Goal: Information Seeking & Learning: Learn about a topic

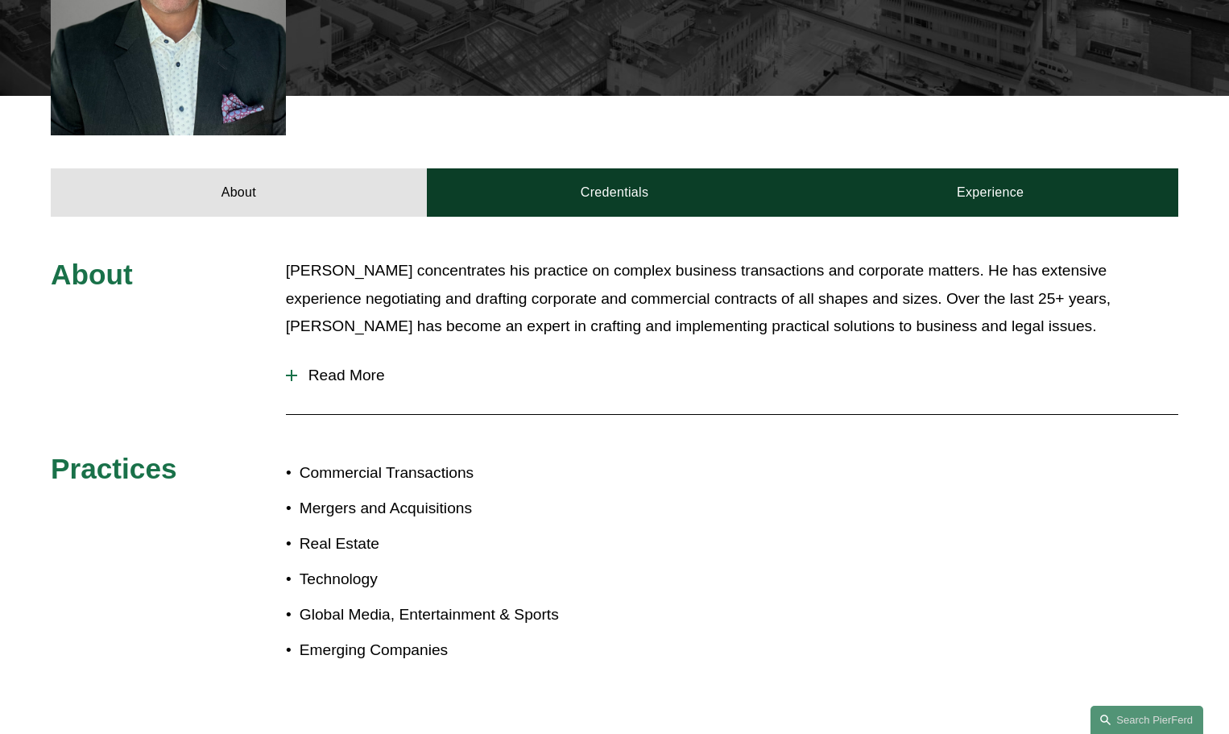
scroll to position [644, 0]
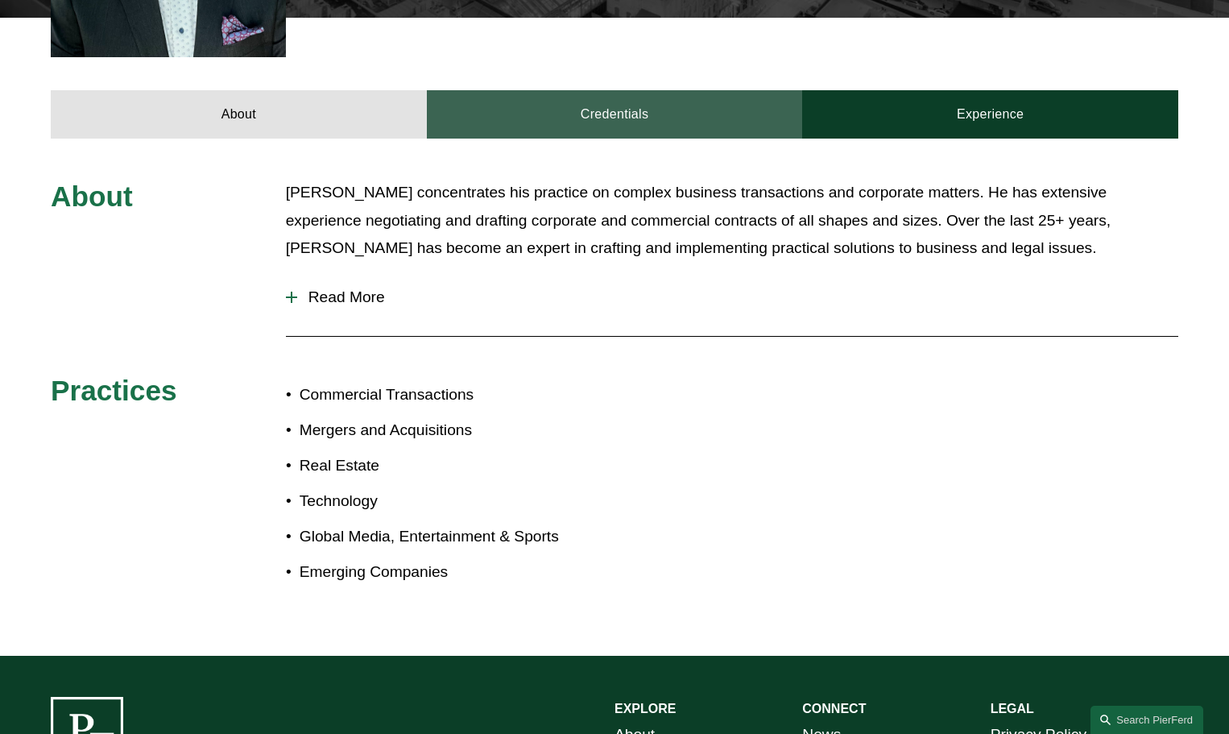
click at [593, 93] on link "Credentials" at bounding box center [615, 114] width 376 height 48
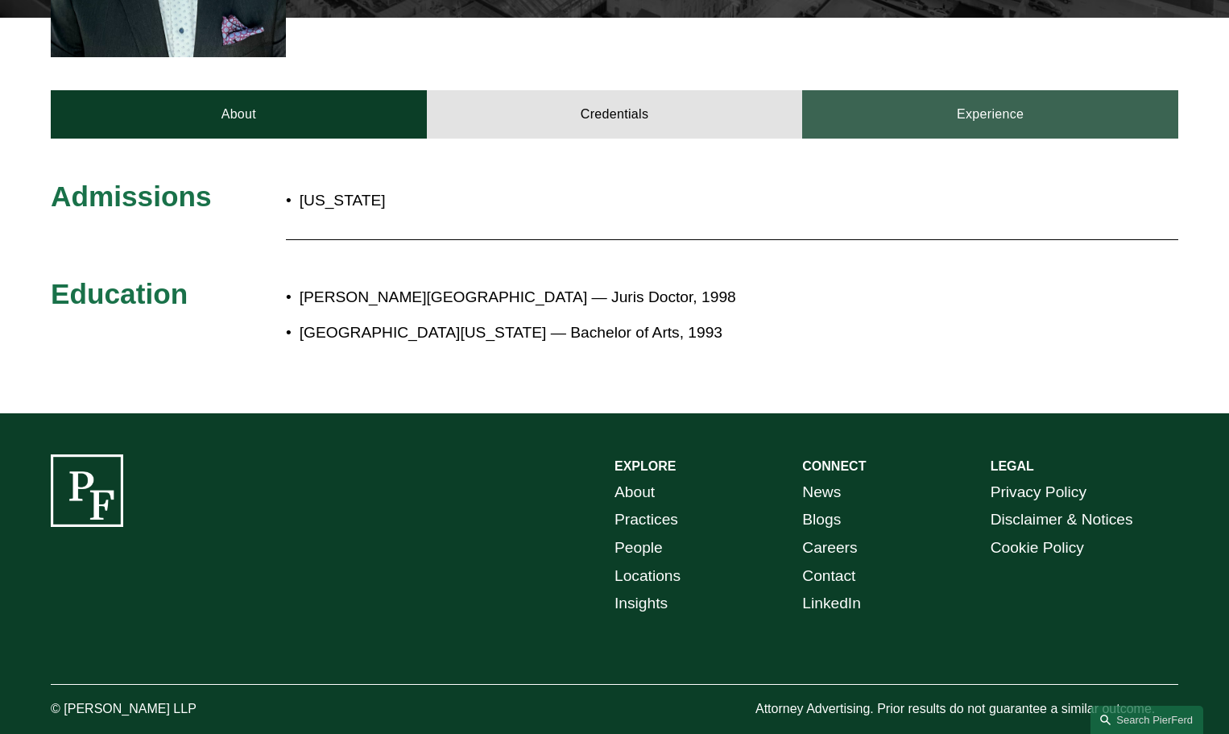
click at [970, 90] on link "Experience" at bounding box center [990, 114] width 376 height 48
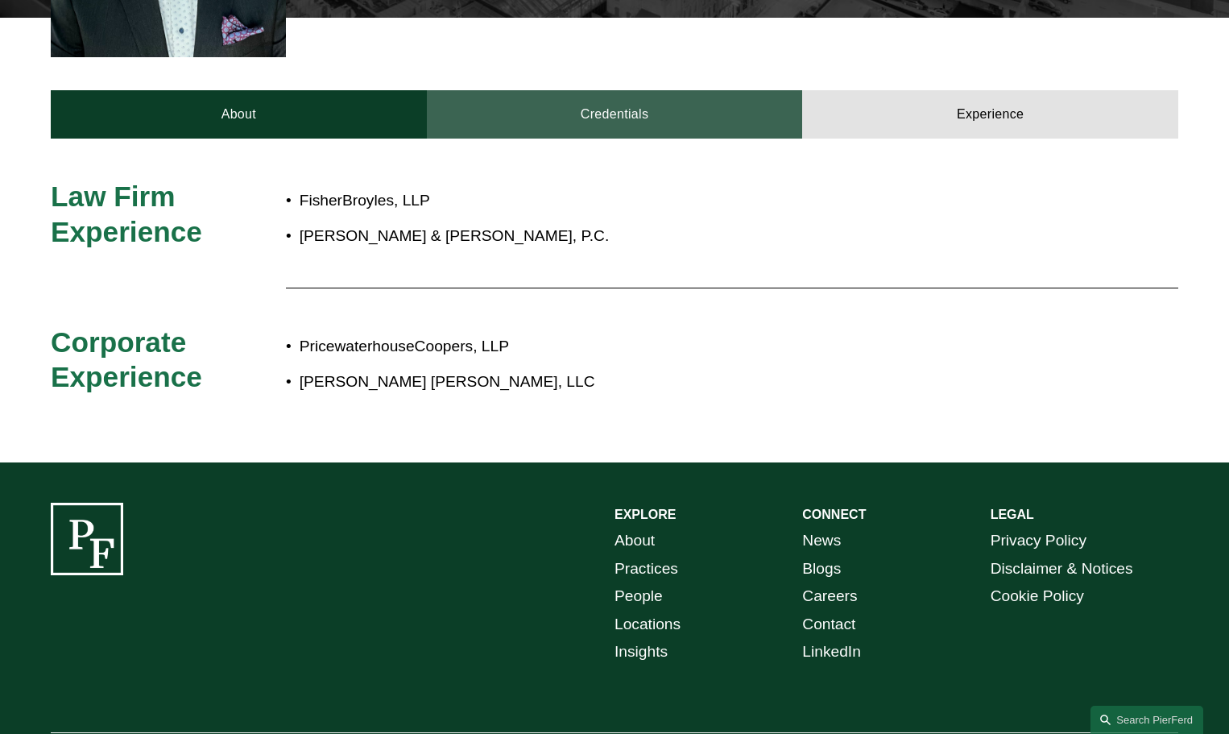
click at [631, 103] on link "Credentials" at bounding box center [615, 114] width 376 height 48
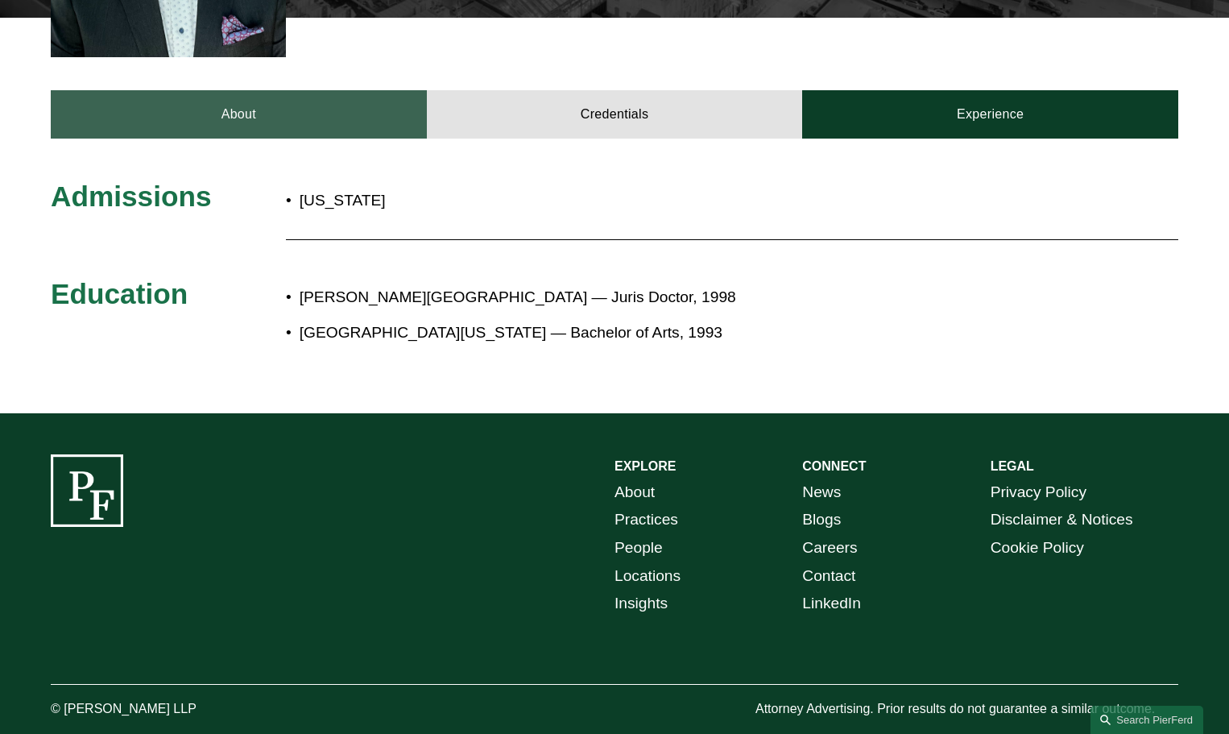
click at [220, 92] on link "About" at bounding box center [239, 114] width 376 height 48
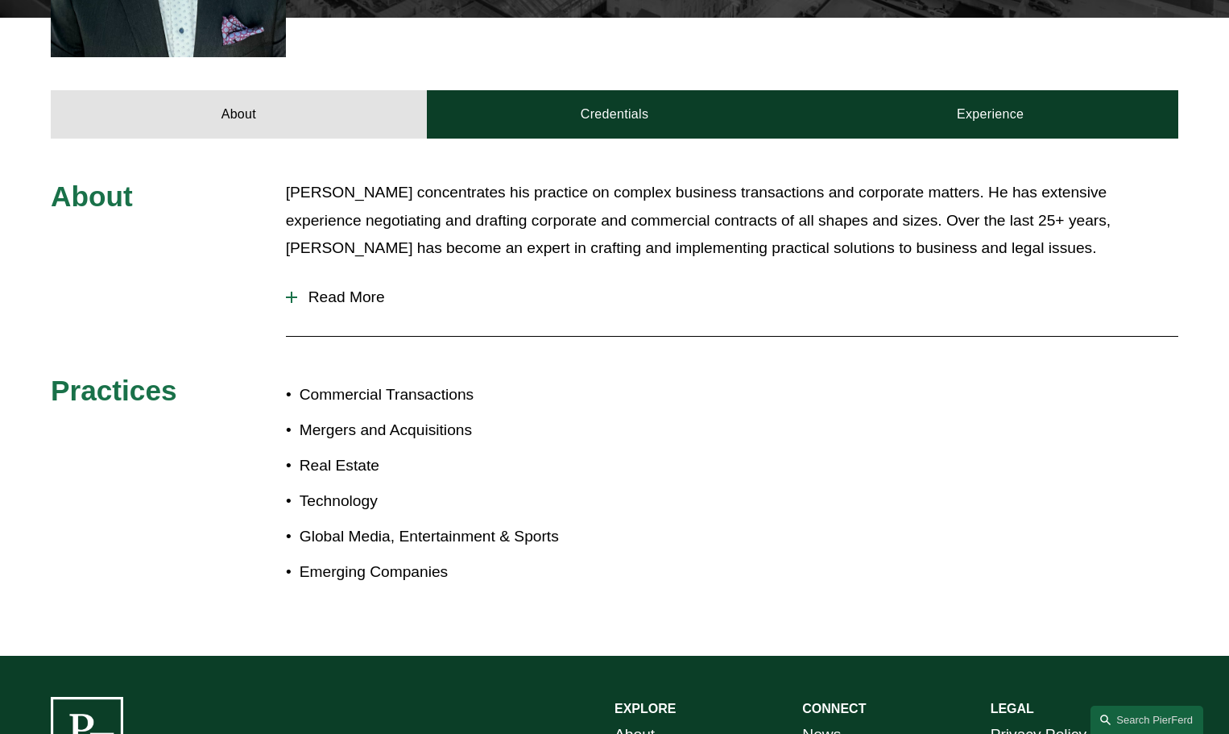
click at [300, 288] on span "Read More" at bounding box center [737, 297] width 881 height 18
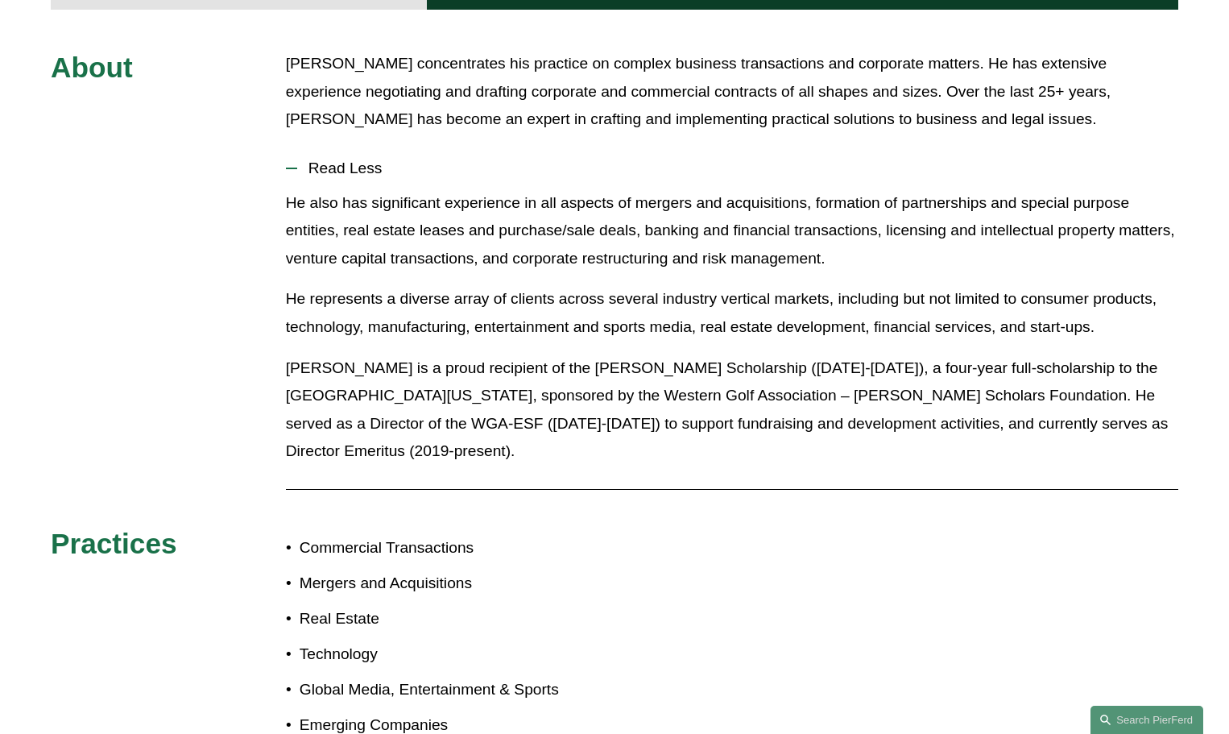
scroll to position [805, 0]
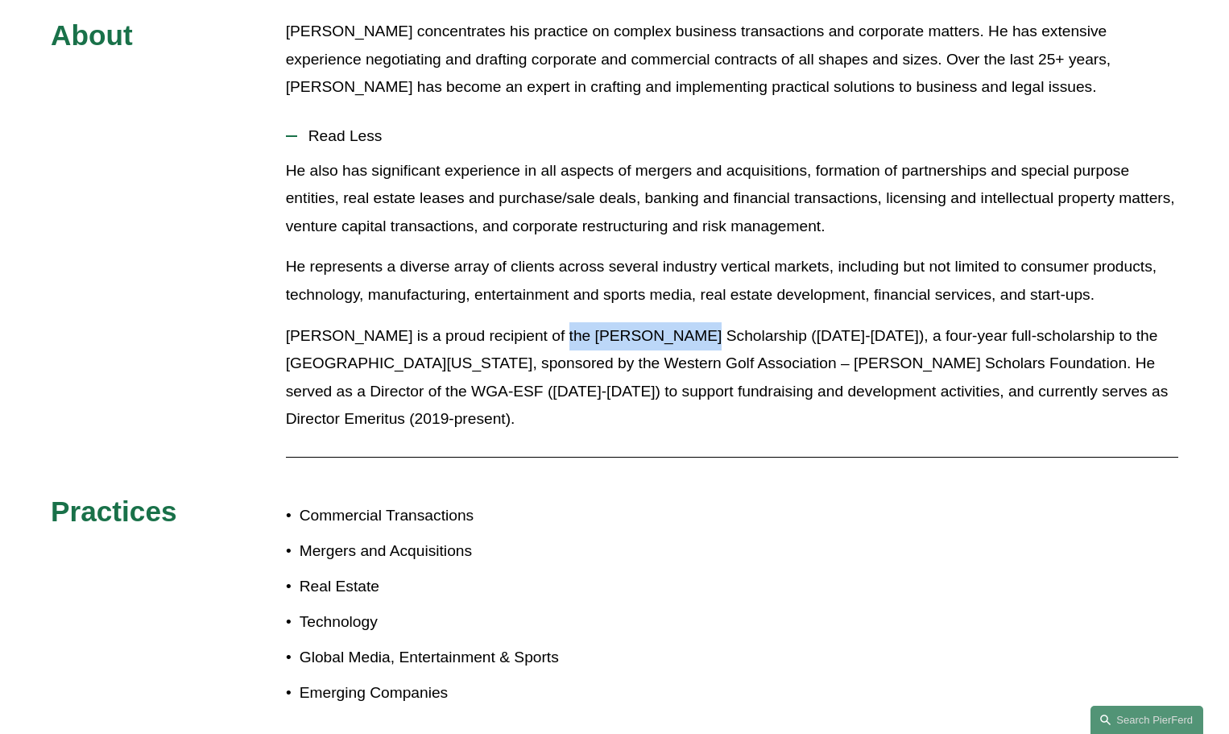
drag, startPoint x: 535, startPoint y: 311, endPoint x: 664, endPoint y: 304, distance: 129.0
click at [664, 322] on p "[PERSON_NAME] is a proud recipient of the [PERSON_NAME] Scholarship ([DATE]-[DA…" at bounding box center [732, 377] width 892 height 111
copy p "[PERSON_NAME] Scholarship"
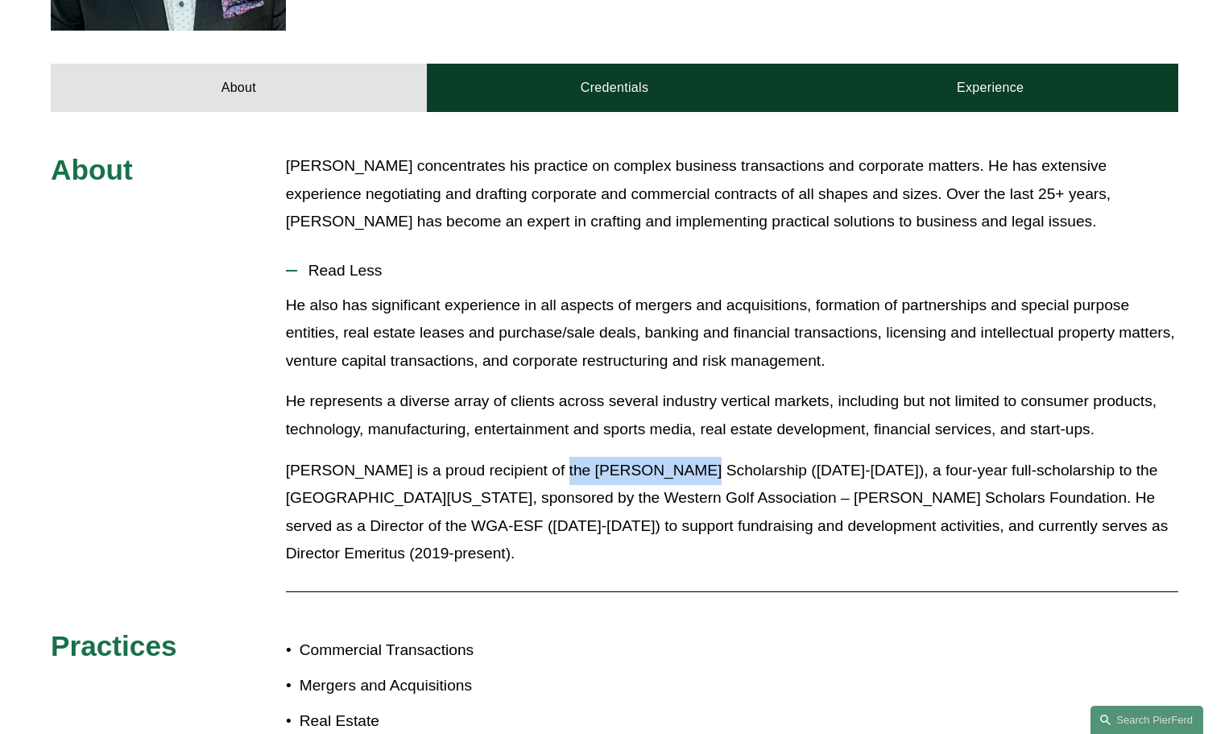
scroll to position [644, 0]
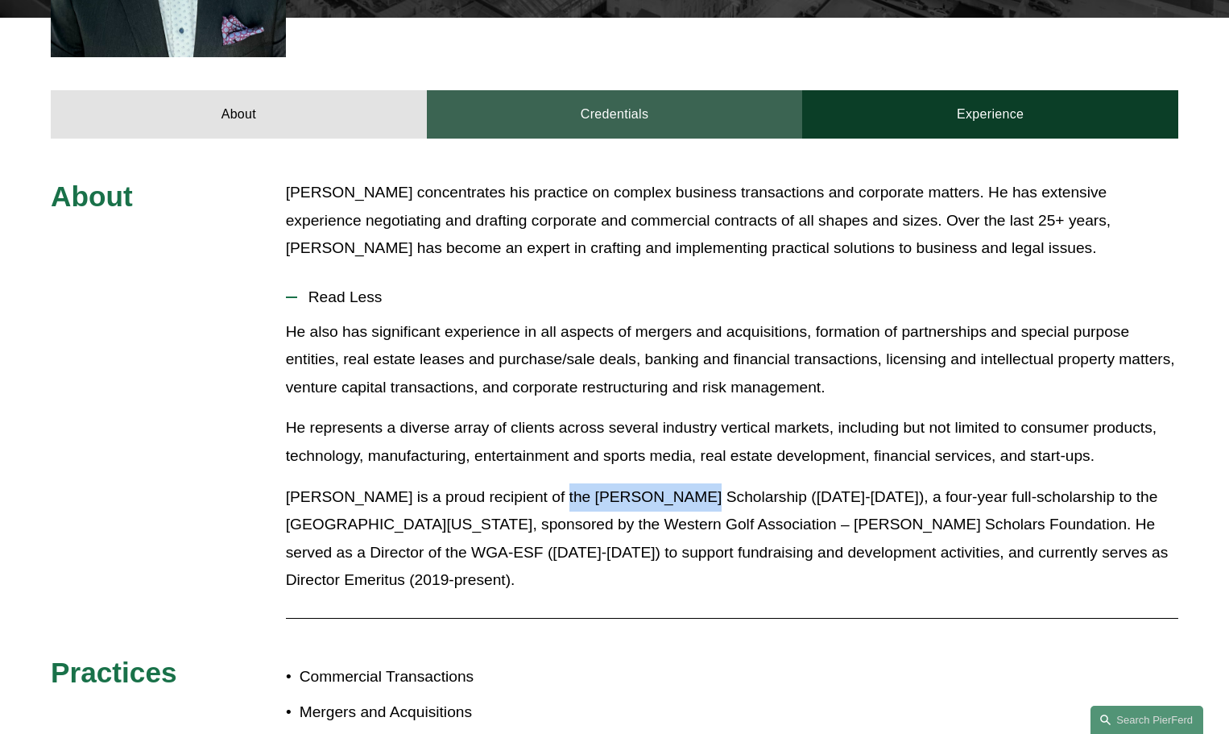
click at [624, 90] on link "Credentials" at bounding box center [615, 114] width 376 height 48
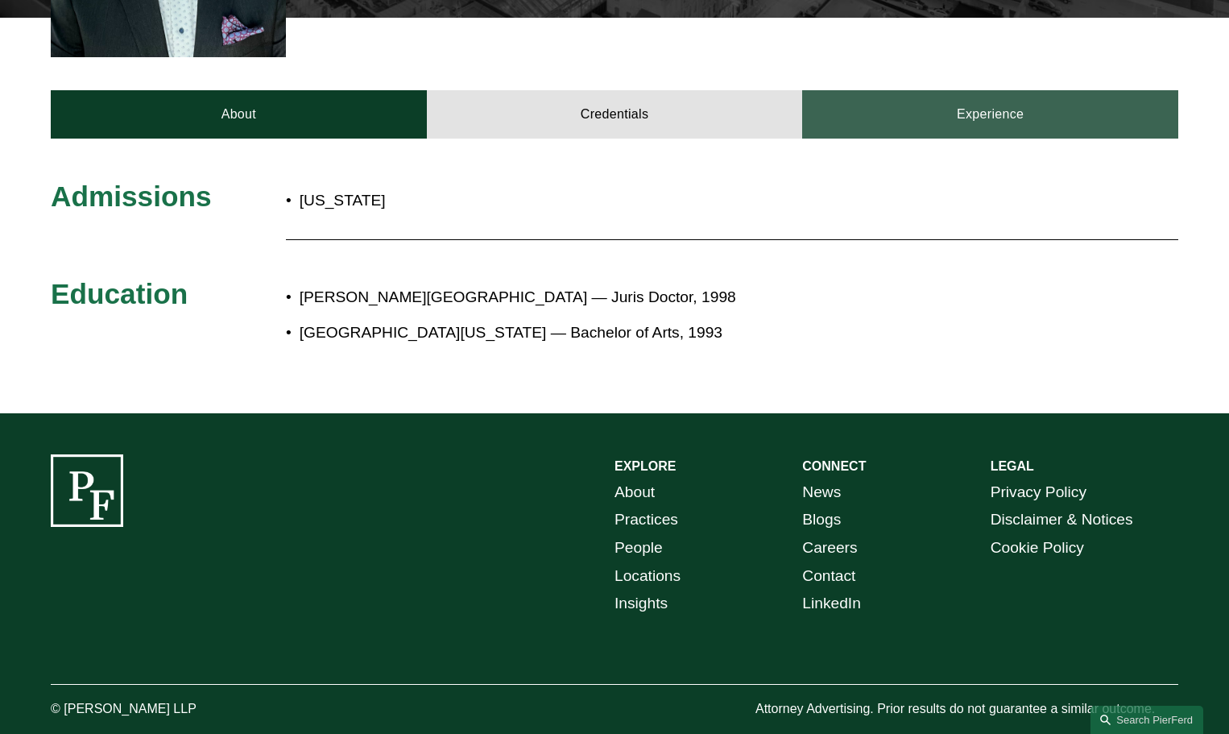
click at [1011, 103] on link "Experience" at bounding box center [990, 114] width 376 height 48
